Goal: Task Accomplishment & Management: Use online tool/utility

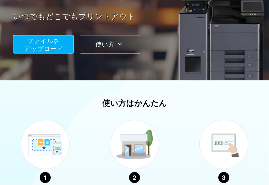
scroll to position [90, 0]
click at [67, 47] on button "ファイルを ​​アップロード" at bounding box center [43, 44] width 60 height 18
click at [56, 48] on span "ファイルを ​​アップロード" at bounding box center [43, 44] width 39 height 15
click at [58, 48] on span "ファイルを ​​アップロード" at bounding box center [43, 44] width 39 height 15
click at [61, 51] on span "ファイルを ​​アップロード" at bounding box center [43, 44] width 39 height 15
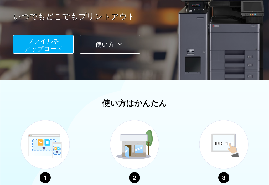
click at [59, 50] on span "ファイルを ​​アップロード" at bounding box center [43, 44] width 39 height 15
click at [61, 50] on span "ファイルを ​​アップロード" at bounding box center [43, 44] width 39 height 15
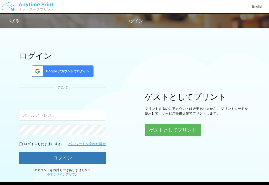
click at [88, 113] on input "email" at bounding box center [62, 115] width 87 height 11
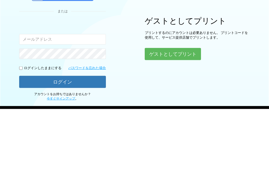
scroll to position [29, 0]
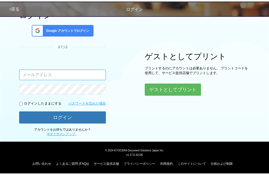
type input "[EMAIL_ADDRESS][DOMAIN_NAME]"
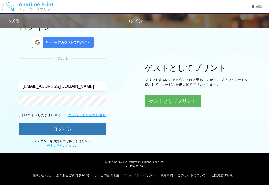
click at [93, 131] on button "ログイン" at bounding box center [62, 129] width 87 height 12
click at [92, 125] on button "ログイン" at bounding box center [62, 129] width 87 height 12
click at [191, 95] on button "ゲストとしてプリント" at bounding box center [173, 101] width 56 height 12
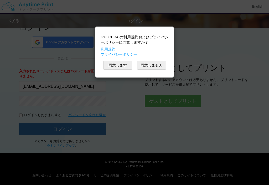
click at [125, 62] on button "同意します" at bounding box center [117, 65] width 29 height 9
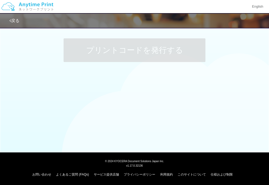
scroll to position [2, 0]
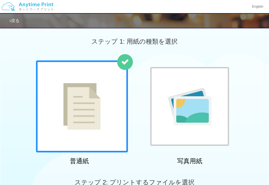
click at [197, 56] on div "ステップ 1: 用紙の種類を選択" at bounding box center [134, 42] width 269 height 38
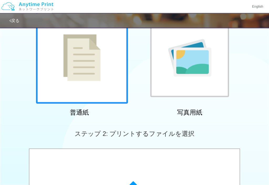
scroll to position [52, 0]
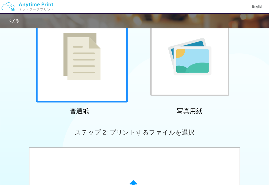
click at [207, 59] on img at bounding box center [189, 57] width 43 height 38
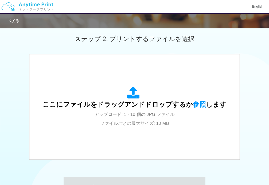
scroll to position [146, 0]
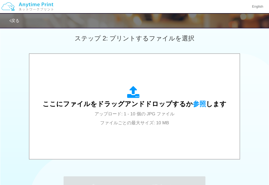
click at [174, 110] on div "ここにファイルをドラッグアンドドロップするか 参照 します アップロード: 1 - 10 個の JPG ファイル ファイルごとの最大サイズ: 10 MB" at bounding box center [135, 106] width 184 height 41
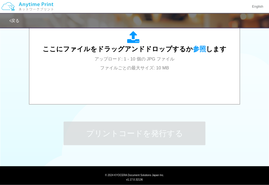
scroll to position [208, 0]
